Goal: Navigation & Orientation: Find specific page/section

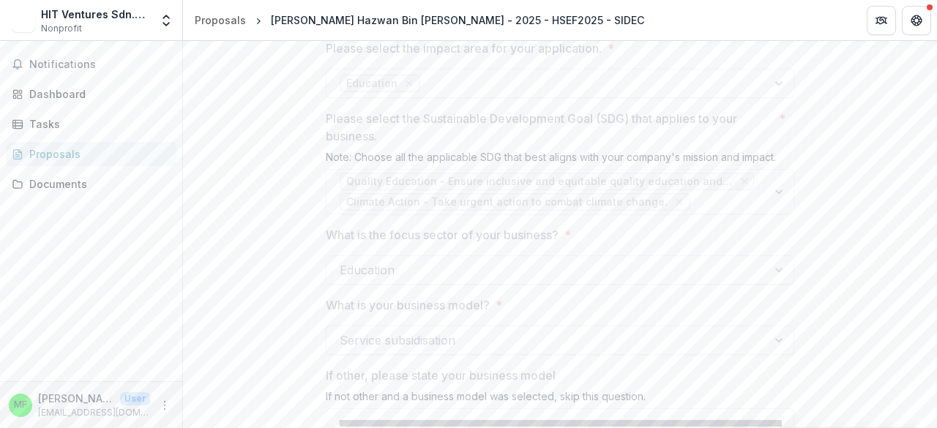
scroll to position [1429, 0]
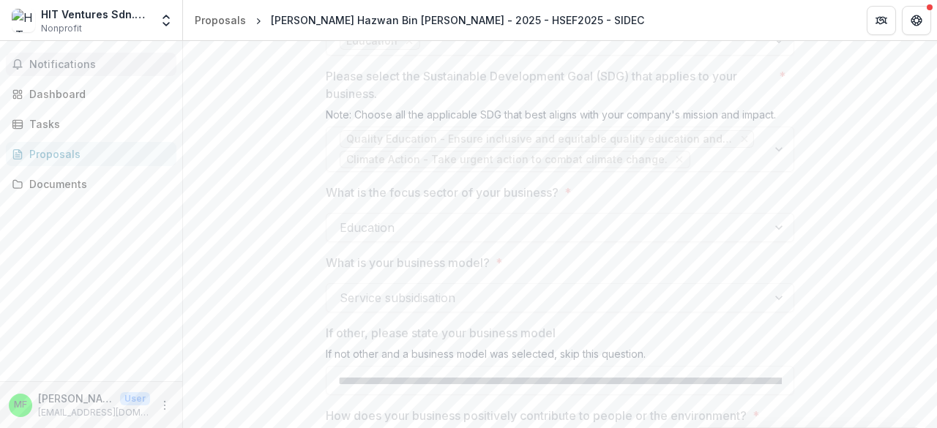
click at [64, 61] on span "Notifications" at bounding box center [99, 65] width 141 height 12
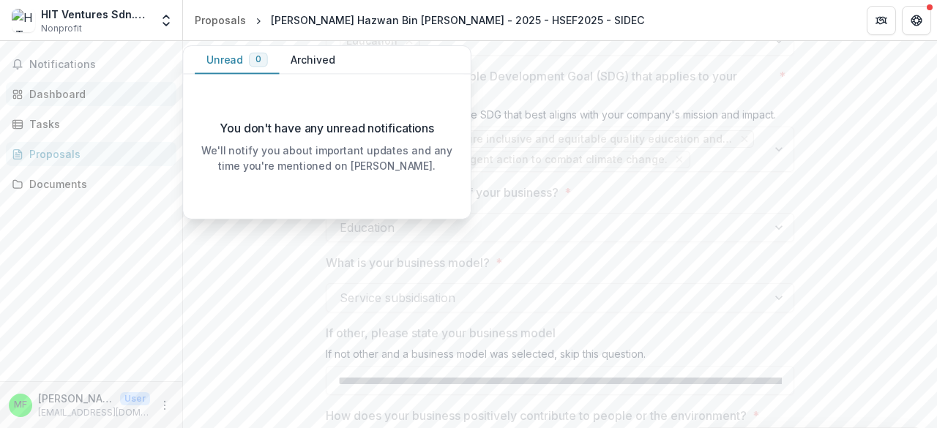
click at [69, 96] on div "Dashboard" at bounding box center [96, 93] width 135 height 15
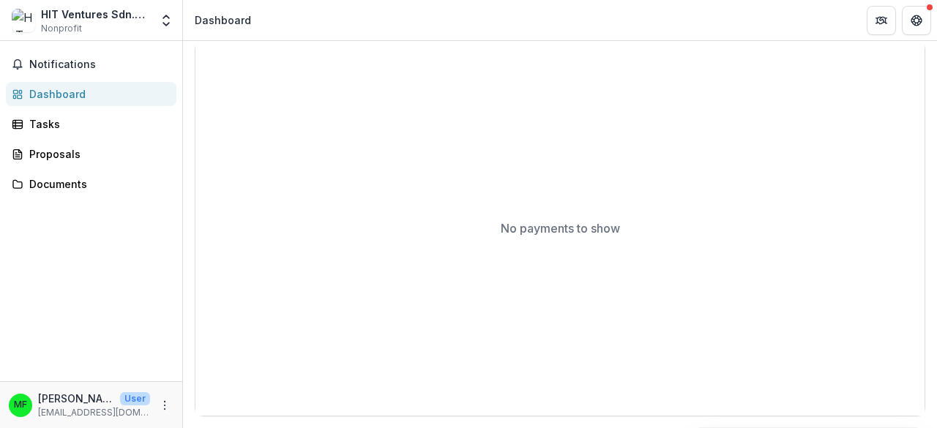
scroll to position [513, 0]
click at [76, 128] on div "Tasks" at bounding box center [96, 123] width 135 height 15
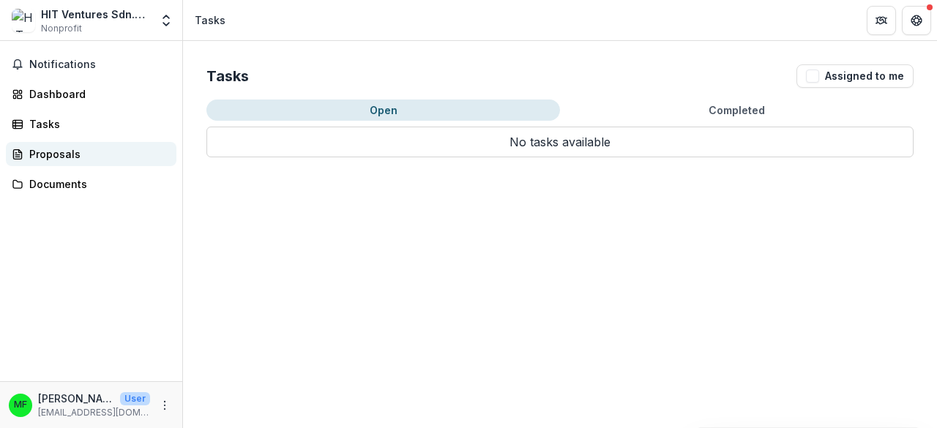
click at [51, 149] on div "Proposals" at bounding box center [96, 153] width 135 height 15
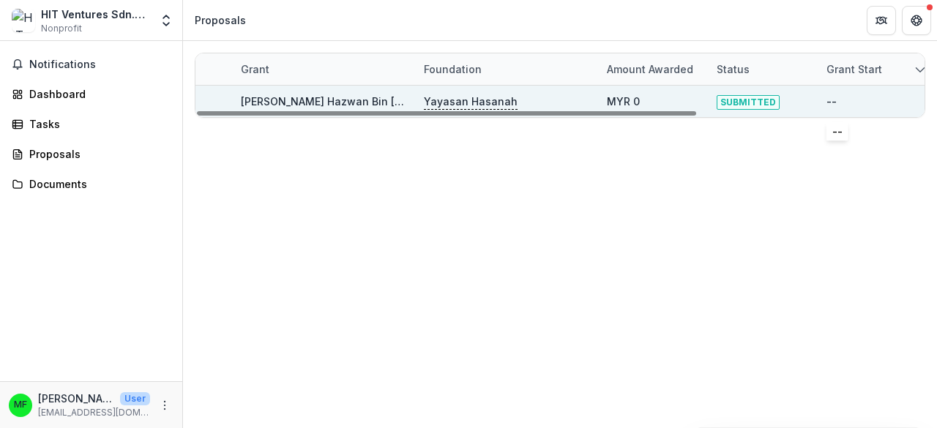
click at [832, 98] on div "--" at bounding box center [832, 101] width 10 height 15
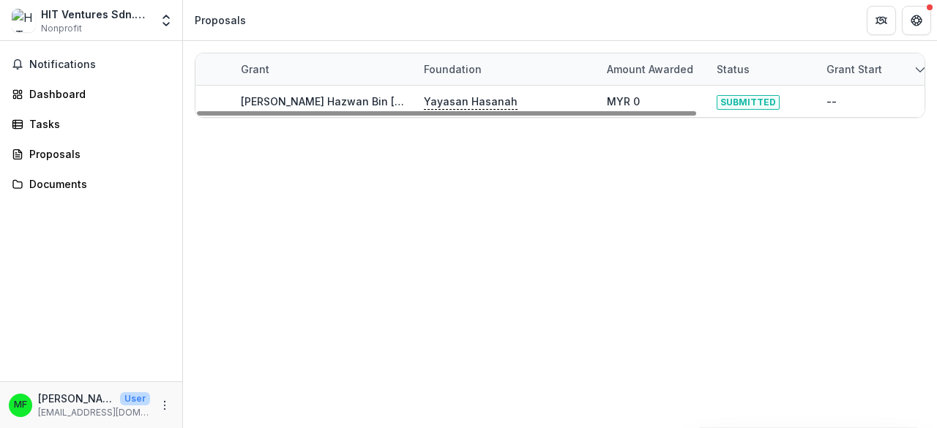
click at [924, 67] on icon "sorted descending" at bounding box center [921, 70] width 12 height 12
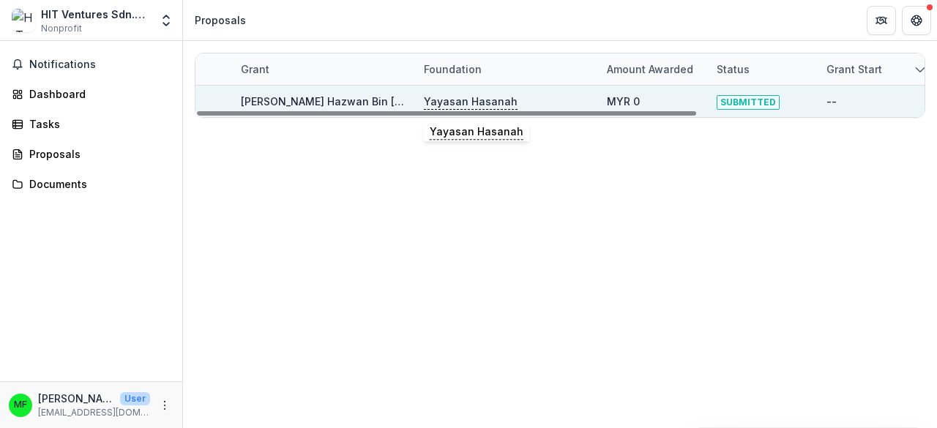
click at [463, 102] on p "Yayasan Hasanah" at bounding box center [471, 102] width 94 height 16
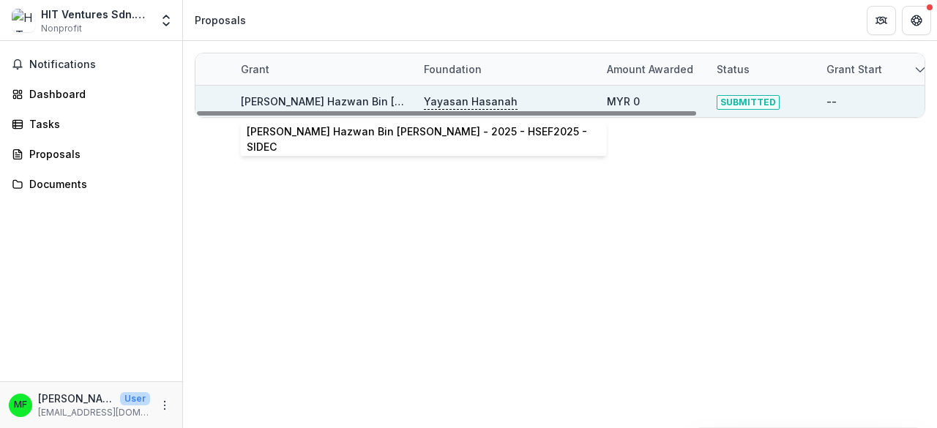
click at [344, 102] on link "[PERSON_NAME] Hazwan Bin [PERSON_NAME] - 2025 - HSEF2025 - SIDEC" at bounding box center [427, 101] width 373 height 12
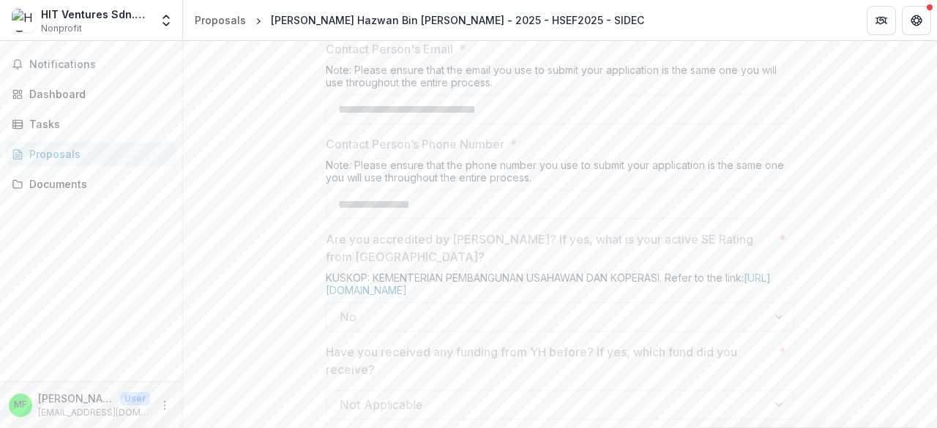
scroll to position [838, 0]
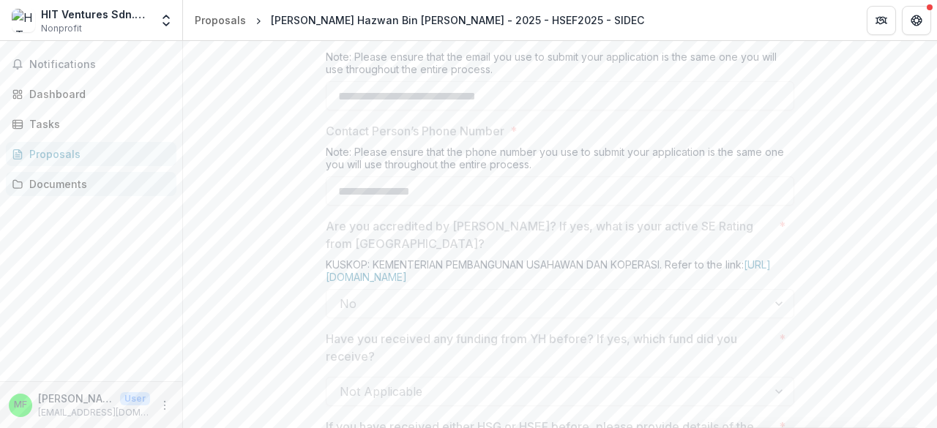
click at [82, 186] on div "Documents" at bounding box center [96, 183] width 135 height 15
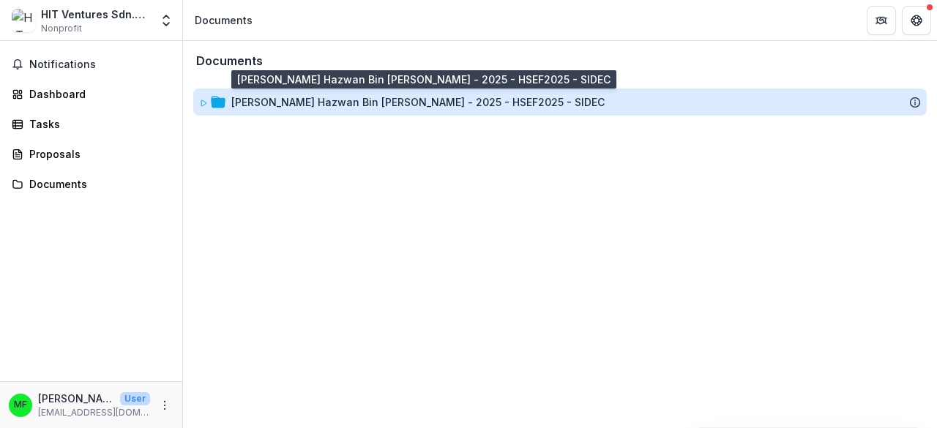
click at [390, 96] on div "[PERSON_NAME] Hazwan Bin [PERSON_NAME] - 2025 - HSEF2025 - SIDEC" at bounding box center [417, 101] width 373 height 15
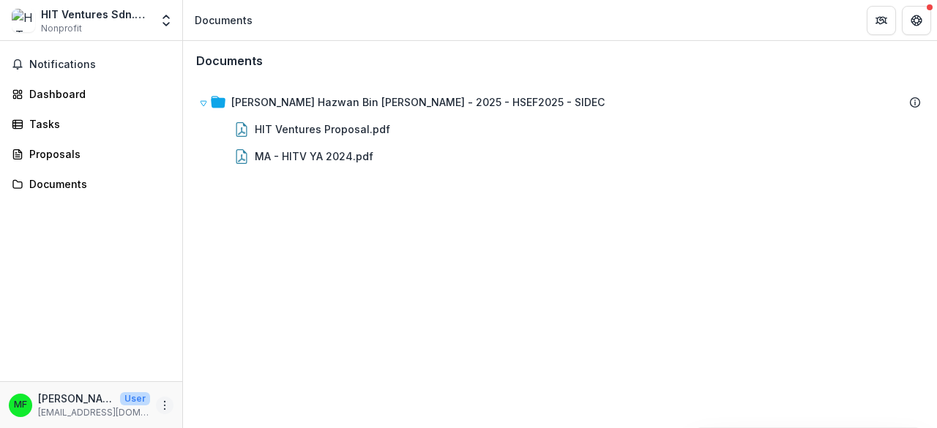
click at [168, 406] on icon "More" at bounding box center [165, 406] width 12 height 12
click at [208, 396] on button "Logout" at bounding box center [261, 399] width 157 height 24
